Goal: Task Accomplishment & Management: Use online tool/utility

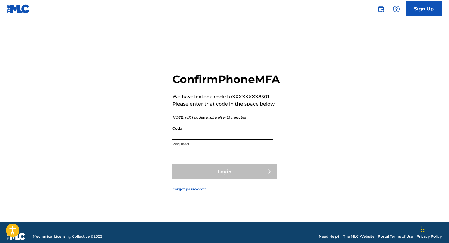
click at [217, 140] on input "Code" at bounding box center [222, 131] width 101 height 17
paste input "927491"
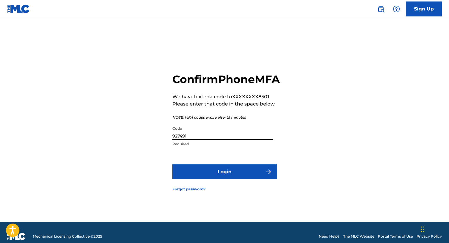
type input "927491"
click at [224, 178] on button "Login" at bounding box center [224, 171] width 105 height 15
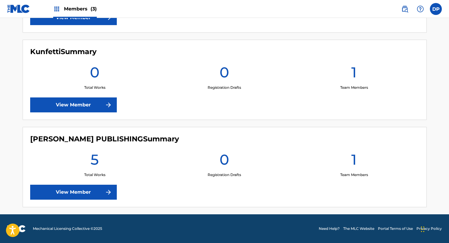
click at [77, 194] on div "[PERSON_NAME] PUBLISHING Summary 5 Total Works 0 Registration Drafts 1 Team Mem…" at bounding box center [225, 167] width 404 height 80
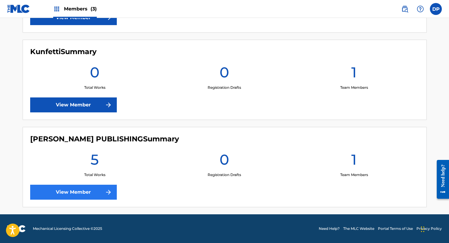
click at [93, 187] on link "View Member" at bounding box center [73, 192] width 87 height 15
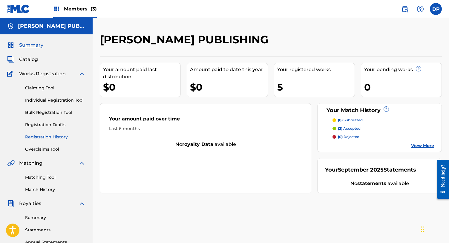
click at [39, 137] on link "Registration History" at bounding box center [55, 137] width 60 height 6
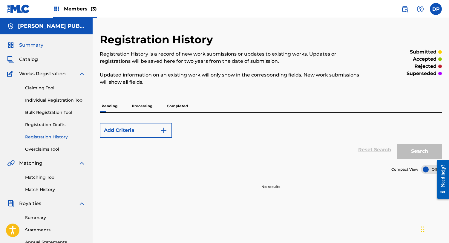
click at [28, 47] on span "Summary" at bounding box center [31, 45] width 24 height 7
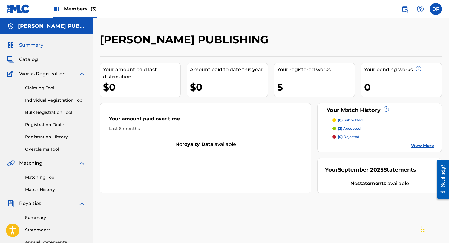
click at [356, 127] on p "(2) accepted" at bounding box center [349, 128] width 23 height 5
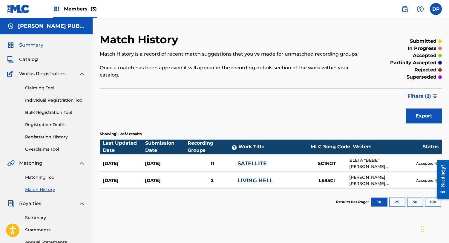
click at [32, 43] on span "Summary" at bounding box center [31, 45] width 24 height 7
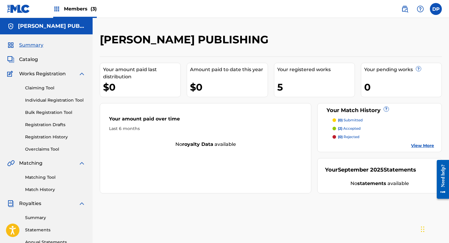
click at [317, 71] on div "Your registered works" at bounding box center [315, 69] width 77 height 7
click at [42, 87] on link "Claiming Tool" at bounding box center [55, 88] width 60 height 6
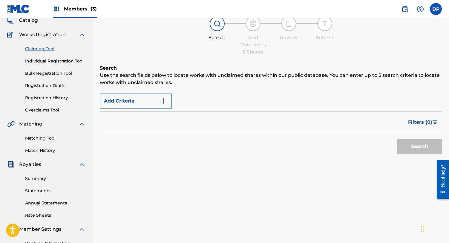
scroll to position [42, 0]
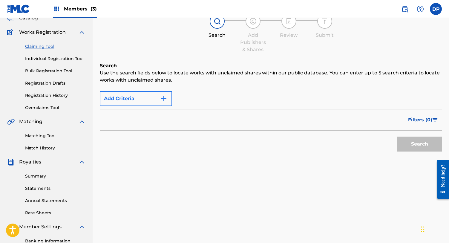
click at [164, 100] on img "Search Form" at bounding box center [163, 98] width 7 height 7
click at [163, 96] on img "Search Form" at bounding box center [163, 98] width 7 height 7
click at [162, 96] on img "Search Form" at bounding box center [163, 98] width 7 height 7
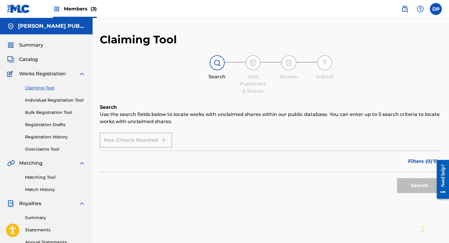
scroll to position [0, 0]
click at [225, 58] on div "Search" at bounding box center [217, 67] width 30 height 25
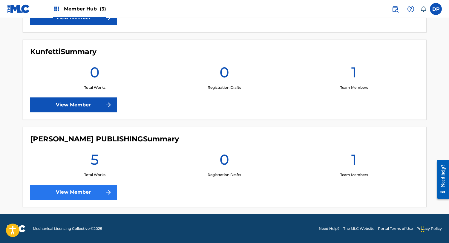
scroll to position [227, 0]
click at [74, 193] on link "View Member" at bounding box center [73, 192] width 87 height 15
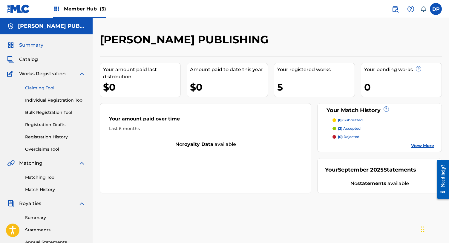
click at [46, 86] on link "Claiming Tool" at bounding box center [55, 88] width 60 height 6
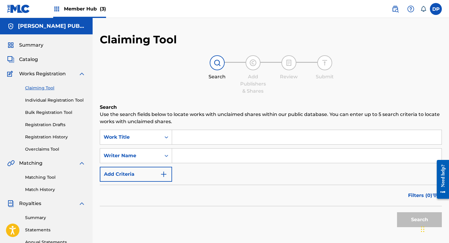
click at [234, 133] on input "Search Form" at bounding box center [306, 137] width 269 height 14
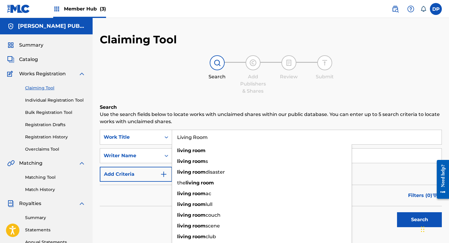
type input "Living Room"
click at [419, 219] on button "Search" at bounding box center [419, 219] width 45 height 15
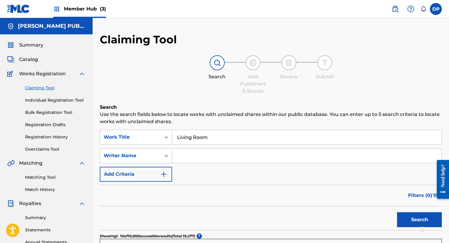
click at [187, 153] on input "Search Form" at bounding box center [306, 155] width 269 height 14
click at [419, 219] on button "Search" at bounding box center [419, 219] width 45 height 15
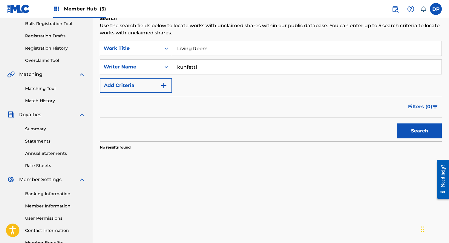
scroll to position [90, 0]
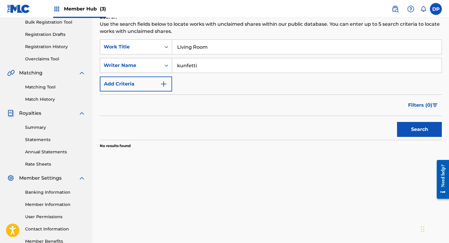
drag, startPoint x: 184, startPoint y: 67, endPoint x: 142, endPoint y: 65, distance: 42.1
click at [142, 66] on div "SearchWithCriteria52a2c68e-5775-4774-94ee-c26a26c5ebb0 Writer Name kunfetti" at bounding box center [271, 65] width 342 height 15
type input "dominic"
click at [419, 129] on button "Search" at bounding box center [419, 129] width 45 height 15
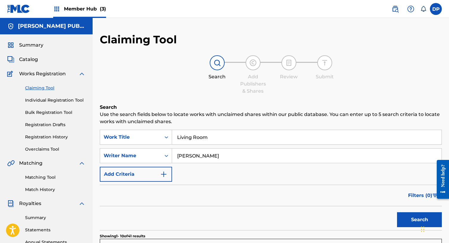
scroll to position [0, 0]
drag, startPoint x: 213, startPoint y: 161, endPoint x: 153, endPoint y: 153, distance: 60.3
click at [153, 153] on div "SearchWithCriteria52a2c68e-5775-4774-94ee-c26a26c5ebb0 Writer Name dominic" at bounding box center [271, 155] width 342 height 15
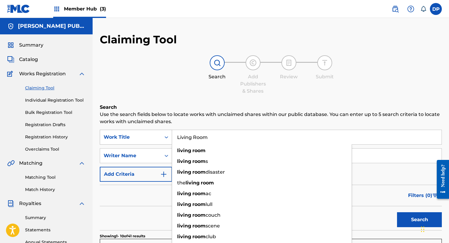
drag, startPoint x: 220, startPoint y: 137, endPoint x: 171, endPoint y: 133, distance: 49.4
click at [171, 133] on div "SearchWithCriteria67afaa36-7f6d-4931-9147-f6fe3db41d77 Work Title Living Room l…" at bounding box center [271, 137] width 342 height 15
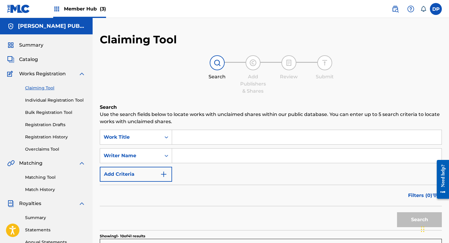
click at [43, 50] on div "Summary Catalog Works Registration Claiming Tool Individual Registration Tool B…" at bounding box center [46, 187] width 93 height 307
click at [38, 47] on span "Summary" at bounding box center [31, 45] width 24 height 7
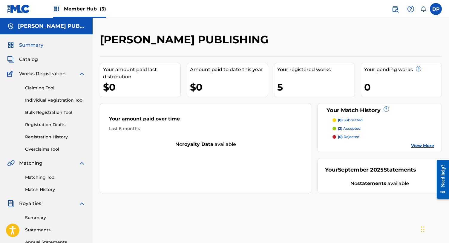
click at [295, 67] on div "Your registered works" at bounding box center [315, 69] width 77 height 7
click at [30, 56] on span "Catalog" at bounding box center [28, 59] width 19 height 7
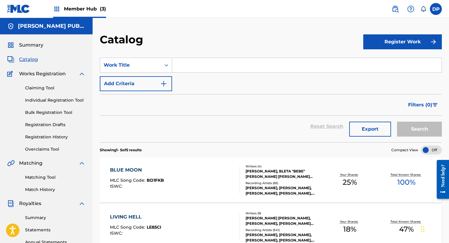
click at [211, 66] on input "Search Form" at bounding box center [306, 65] width 269 height 14
click at [33, 86] on link "Claiming Tool" at bounding box center [55, 88] width 60 height 6
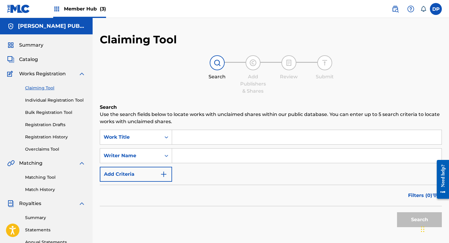
click at [216, 135] on input "Search Form" at bounding box center [306, 137] width 269 height 14
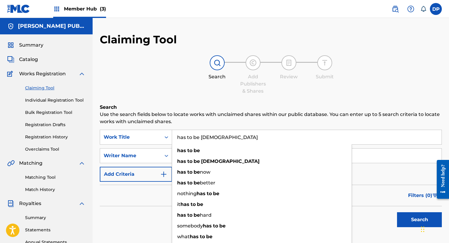
type input "has to be god"
click at [419, 219] on button "Search" at bounding box center [419, 219] width 45 height 15
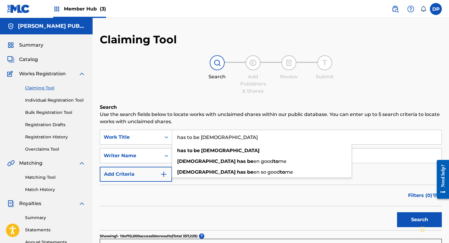
click at [181, 188] on div "Filters ( 0 )" at bounding box center [271, 195] width 342 height 21
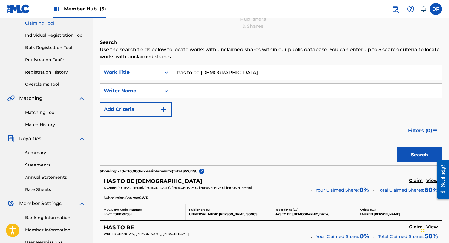
scroll to position [68, 0]
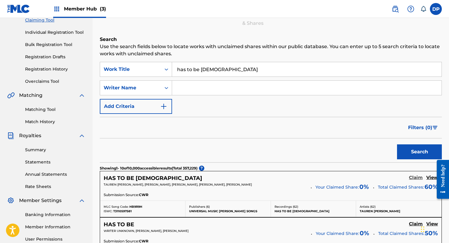
click at [418, 177] on h5 "Claim" at bounding box center [416, 178] width 14 height 6
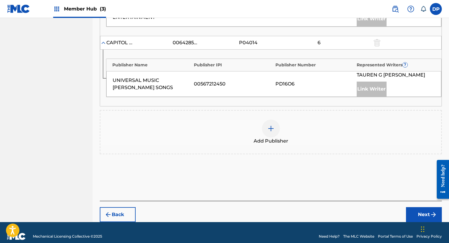
scroll to position [330, 0]
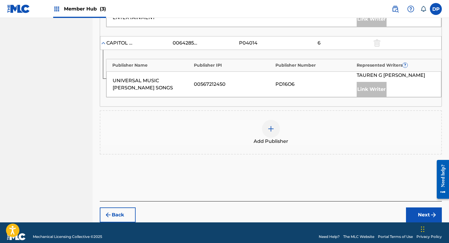
click at [268, 125] on img at bounding box center [270, 128] width 7 height 7
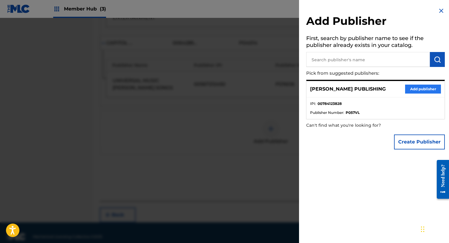
click at [426, 88] on button "Add publisher" at bounding box center [423, 89] width 36 height 9
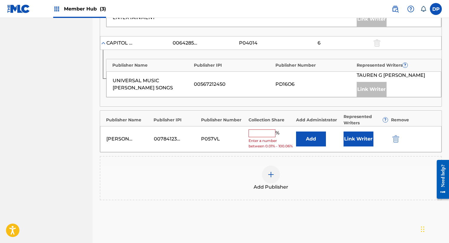
click at [254, 129] on input "text" at bounding box center [261, 133] width 27 height 8
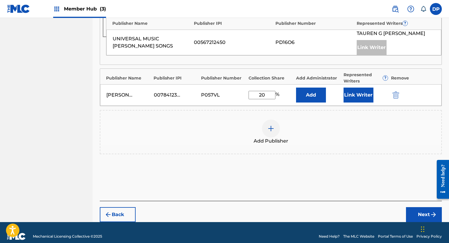
scroll to position [371, 0]
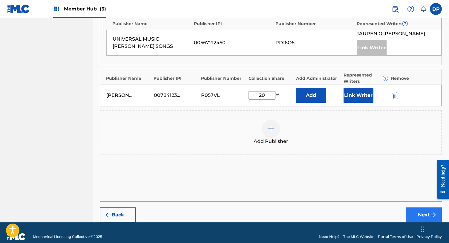
type input "20"
click at [417, 207] on button "Next" at bounding box center [424, 214] width 36 height 15
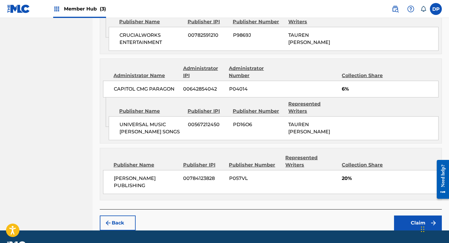
scroll to position [421, 0]
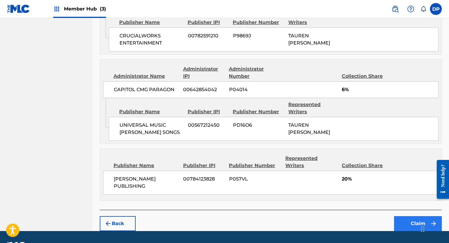
click at [421, 216] on button "Claim" at bounding box center [418, 223] width 48 height 15
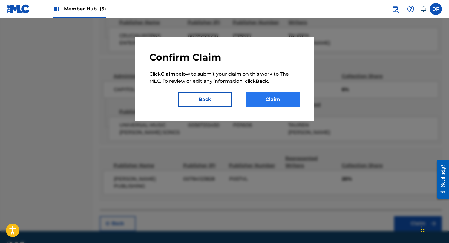
click at [283, 97] on button "Claim" at bounding box center [273, 99] width 54 height 15
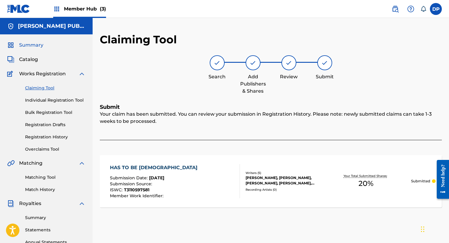
scroll to position [0, 0]
click at [24, 39] on div "Summary Catalog Works Registration Claiming Tool Individual Registration Tool B…" at bounding box center [46, 187] width 93 height 307
click at [26, 45] on span "Summary" at bounding box center [31, 45] width 24 height 7
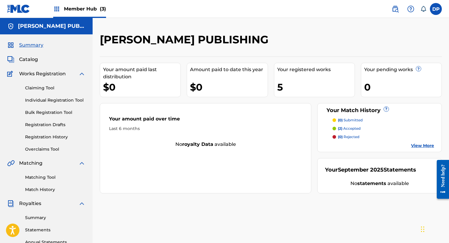
click at [36, 47] on span "Summary" at bounding box center [31, 45] width 24 height 7
click at [38, 88] on link "Claiming Tool" at bounding box center [55, 88] width 60 height 6
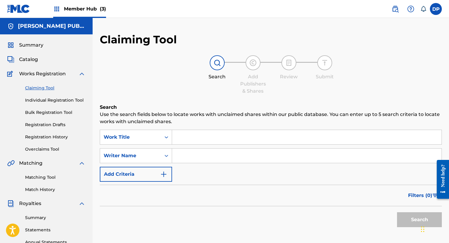
click at [239, 136] on input "Search Form" at bounding box center [306, 137] width 269 height 14
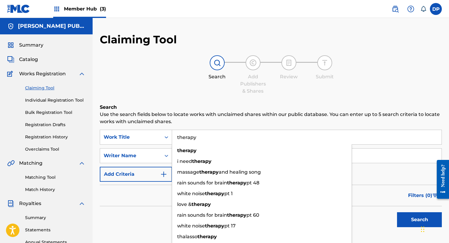
type input "therapy"
click at [419, 219] on button "Search" at bounding box center [419, 219] width 45 height 15
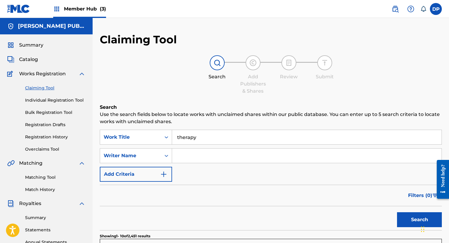
click at [239, 156] on input "Search Form" at bounding box center [306, 155] width 269 height 14
click at [419, 219] on button "Search" at bounding box center [419, 219] width 45 height 15
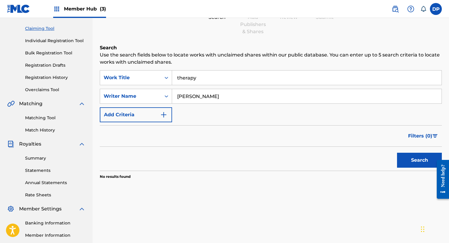
scroll to position [81, 0]
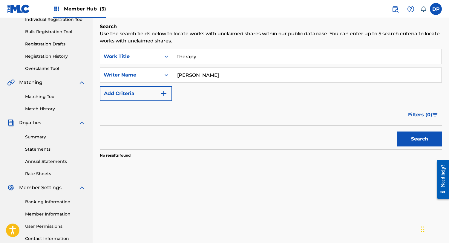
drag, startPoint x: 229, startPoint y: 73, endPoint x: 197, endPoint y: 74, distance: 32.3
click at [197, 74] on input "Dominic perfetti" at bounding box center [306, 75] width 269 height 14
type input "[PERSON_NAME]"
click at [419, 139] on button "Search" at bounding box center [419, 138] width 45 height 15
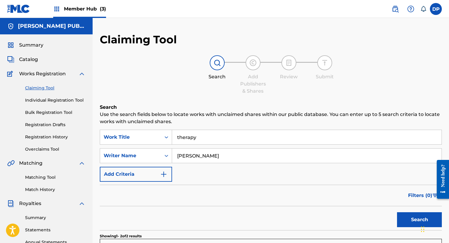
scroll to position [0, 0]
click at [50, 88] on link "Claiming Tool" at bounding box center [55, 88] width 60 height 6
drag, startPoint x: 209, startPoint y: 137, endPoint x: 131, endPoint y: 125, distance: 79.1
click at [131, 125] on div "Search Use the search fields below to locate works with unclaimed shares within…" at bounding box center [271, 247] width 342 height 286
drag, startPoint x: 213, startPoint y: 154, endPoint x: 111, endPoint y: 152, distance: 102.7
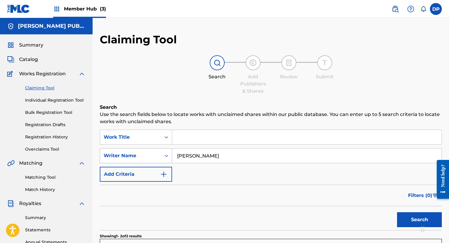
click at [111, 152] on div "SearchWithCriteria52a2c68e-5775-4774-94ee-c26a26c5ebb0 Writer Name Dominic" at bounding box center [271, 155] width 342 height 15
click at [189, 135] on input "Search Form" at bounding box center [306, 137] width 269 height 14
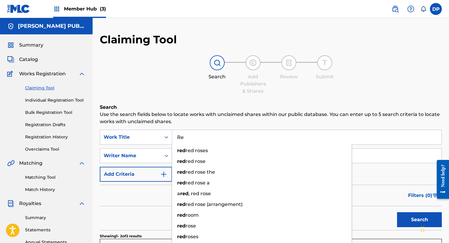
type input "R"
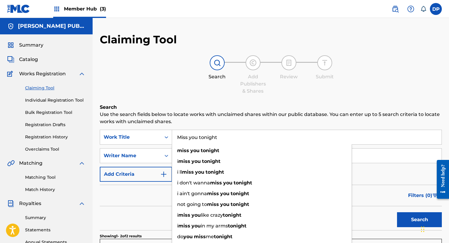
type input "Miss you tonight"
click at [419, 219] on button "Search" at bounding box center [419, 219] width 45 height 15
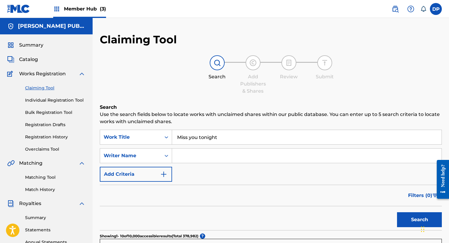
click at [196, 156] on input "Search Form" at bounding box center [306, 155] width 269 height 14
click at [419, 219] on button "Search" at bounding box center [419, 219] width 45 height 15
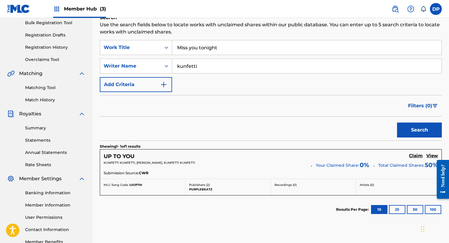
scroll to position [90, 0]
drag, startPoint x: 199, startPoint y: 66, endPoint x: 116, endPoint y: 65, distance: 82.4
click at [116, 65] on div "SearchWithCriteria52a2c68e-5775-4774-94ee-c26a26c5ebb0 Writer Name kunfetti" at bounding box center [271, 65] width 342 height 15
type input "D"
click at [414, 155] on h5 "Claim" at bounding box center [416, 156] width 14 height 6
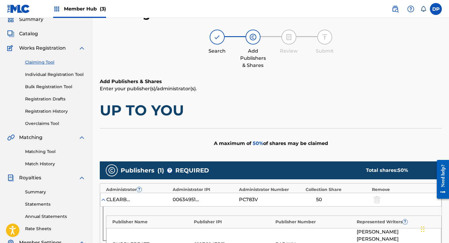
scroll to position [36, 0]
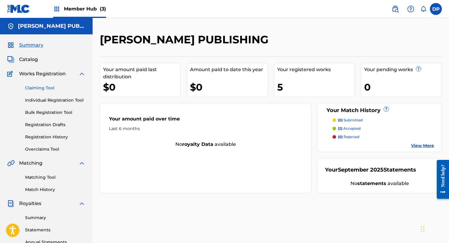
click at [36, 87] on link "Claiming Tool" at bounding box center [55, 88] width 60 height 6
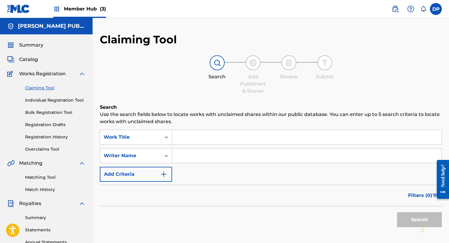
click at [192, 139] on input "Search Form" at bounding box center [306, 137] width 269 height 14
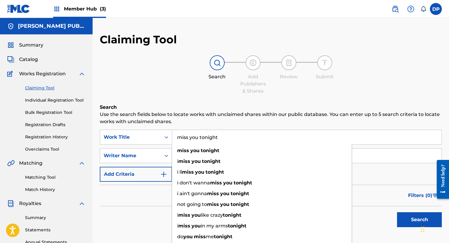
type input "miss you tonight"
click at [419, 219] on button "Search" at bounding box center [419, 219] width 45 height 15
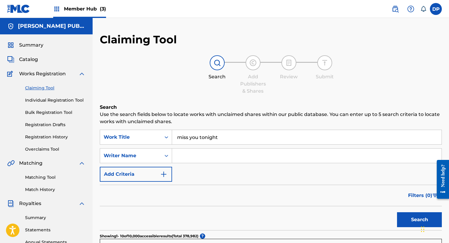
click at [225, 156] on input "Search Form" at bounding box center [306, 155] width 269 height 14
type input "k"
type input "Dominic perfetti"
click at [419, 219] on button "Search" at bounding box center [419, 219] width 45 height 15
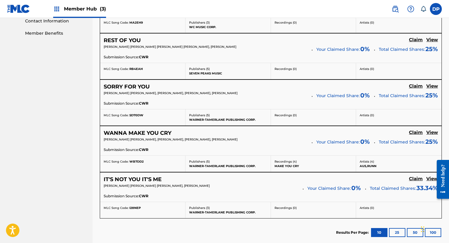
scroll to position [298, 0]
click at [429, 177] on h5 "View" at bounding box center [432, 179] width 12 height 6
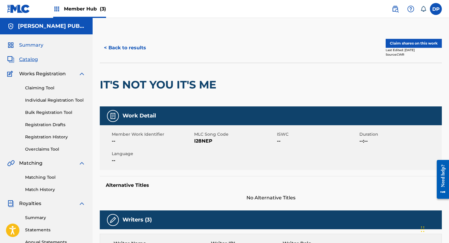
click at [22, 45] on span "Summary" at bounding box center [31, 45] width 24 height 7
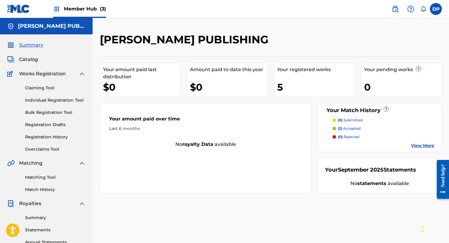
click at [18, 46] on link "Summary" at bounding box center [25, 45] width 36 height 7
